Goal: Task Accomplishment & Management: Manage account settings

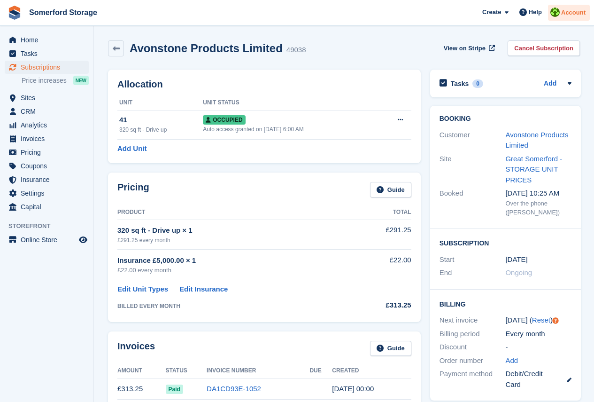
click at [571, 15] on span "Account" at bounding box center [573, 12] width 24 height 9
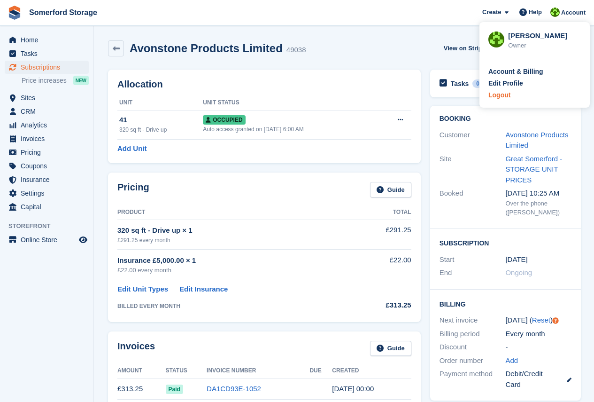
click at [507, 97] on div "Logout" at bounding box center [500, 95] width 22 height 10
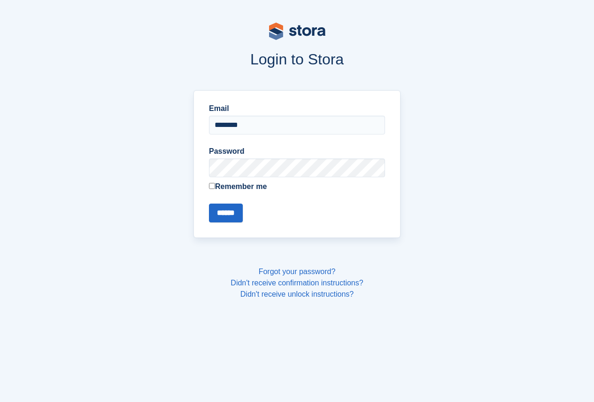
type input "**********"
click at [209, 203] on input "******" at bounding box center [226, 212] width 34 height 19
